Goal: Information Seeking & Learning: Check status

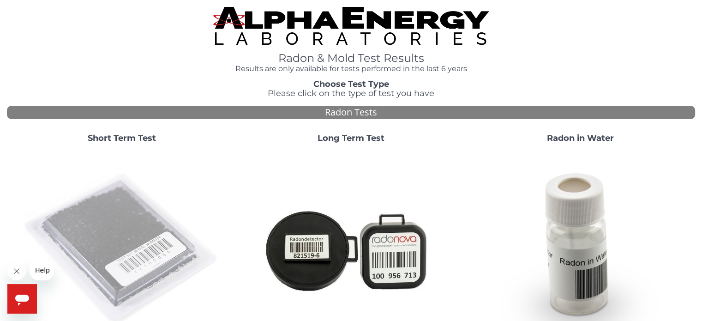
click at [106, 211] on img at bounding box center [122, 249] width 198 height 198
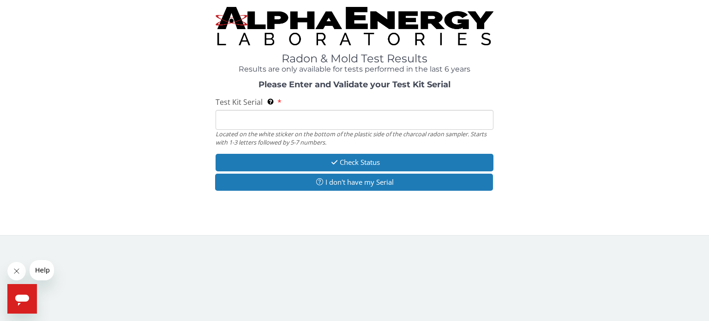
click at [280, 120] on input "Test Kit Serial Located on the white sticker on the bottom of the plastic side …" at bounding box center [354, 120] width 278 height 20
type input "FE365592"
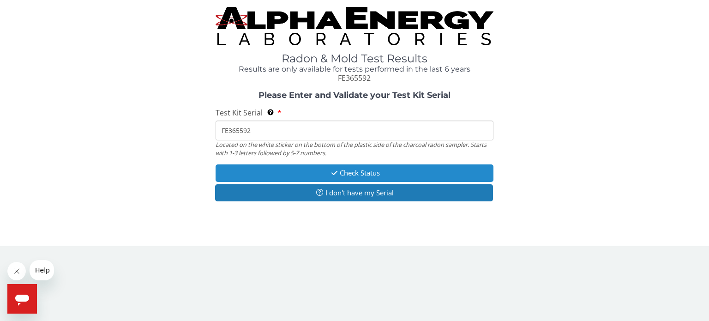
click at [351, 171] on button "Check Status" at bounding box center [354, 172] width 278 height 17
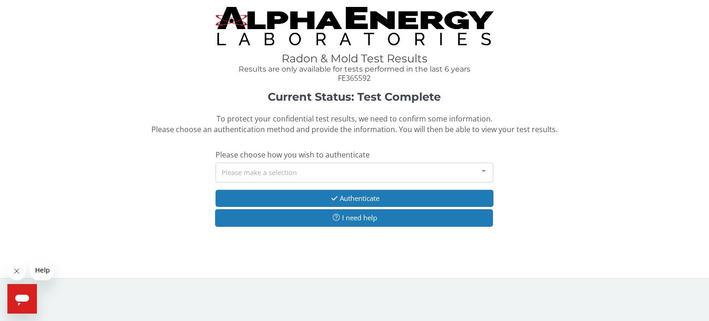
click at [314, 171] on div "Please make a selection" at bounding box center [354, 172] width 278 height 20
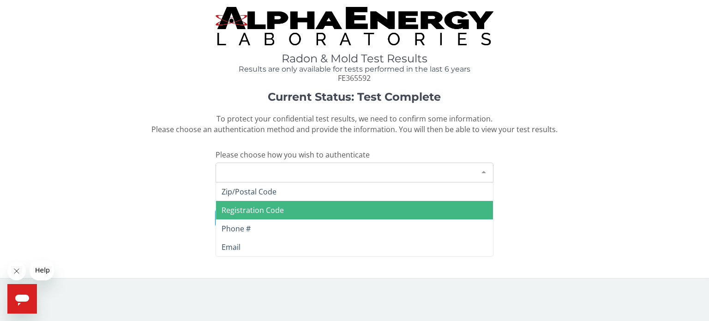
click at [264, 211] on span "Registration Code" at bounding box center [252, 210] width 62 height 10
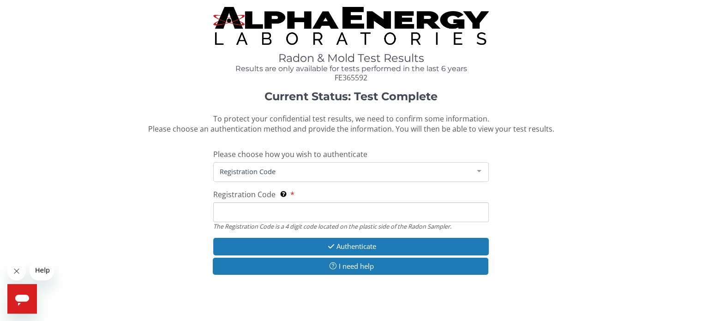
click at [256, 213] on input "Registration Code The Registration Code is a 4 digit code located on the plasti…" at bounding box center [350, 212] width 275 height 20
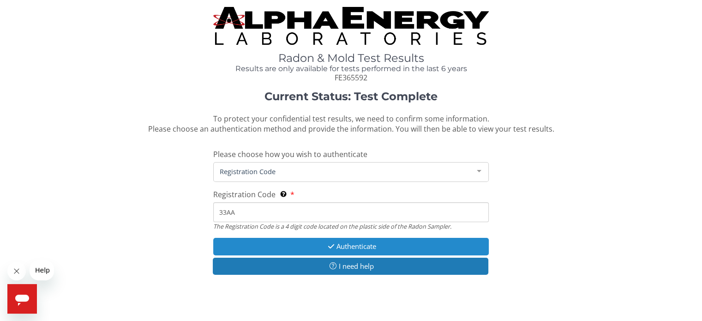
type input "33AA"
click at [372, 247] on button "Authenticate" at bounding box center [350, 246] width 275 height 17
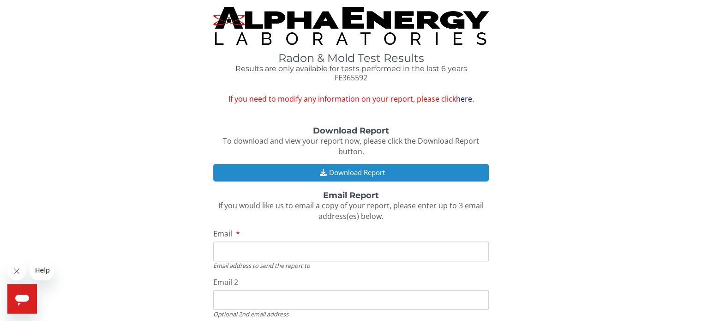
click at [347, 170] on button "Download Report" at bounding box center [350, 172] width 275 height 17
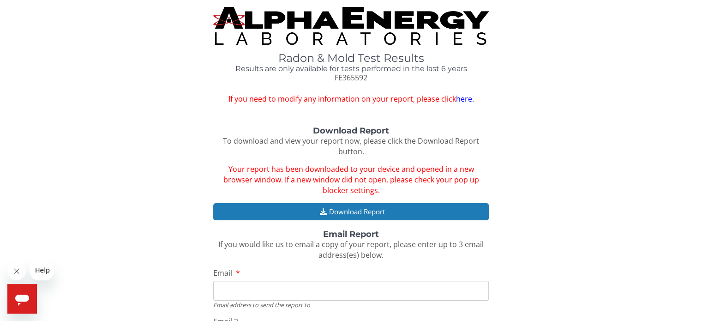
click at [296, 293] on input "Email" at bounding box center [350, 291] width 275 height 20
type input "smith.joleen.m@gmail.com"
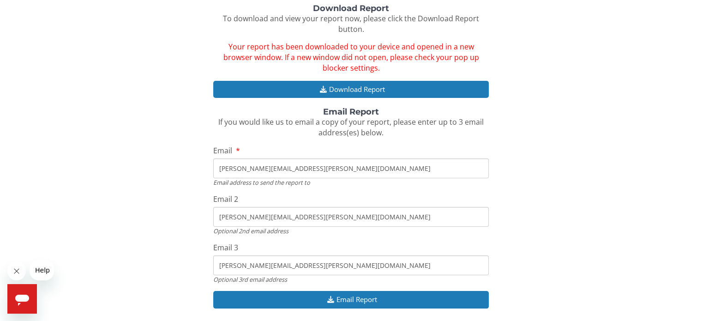
scroll to position [155, 0]
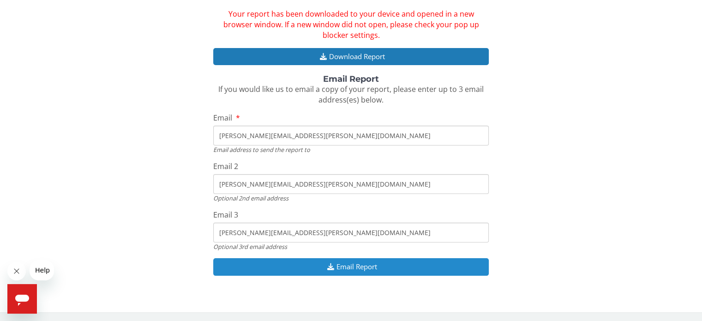
click at [352, 265] on button "Email Report" at bounding box center [350, 266] width 275 height 17
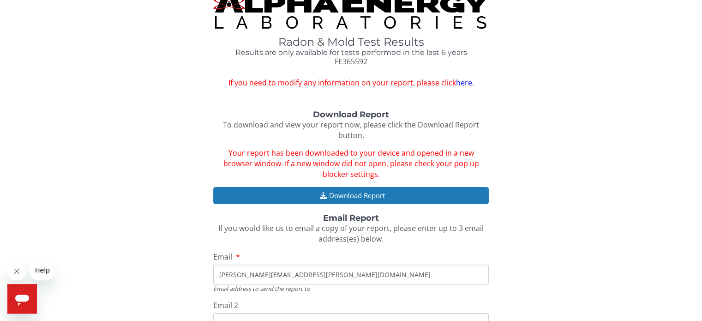
scroll to position [0, 0]
